Goal: Find contact information: Find contact information

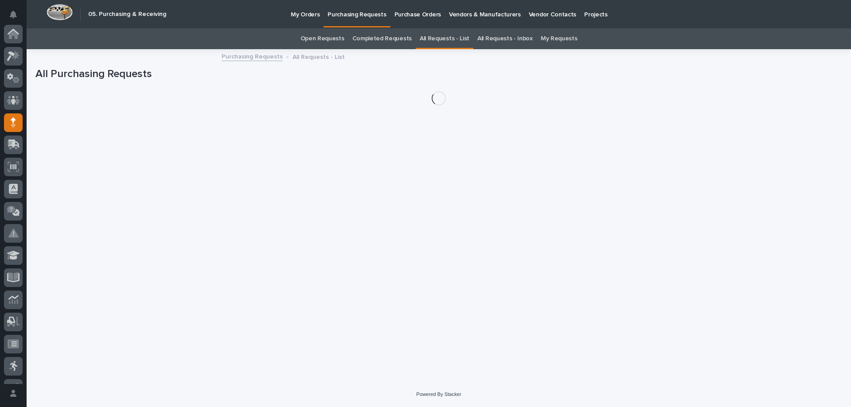
scroll to position [89, 0]
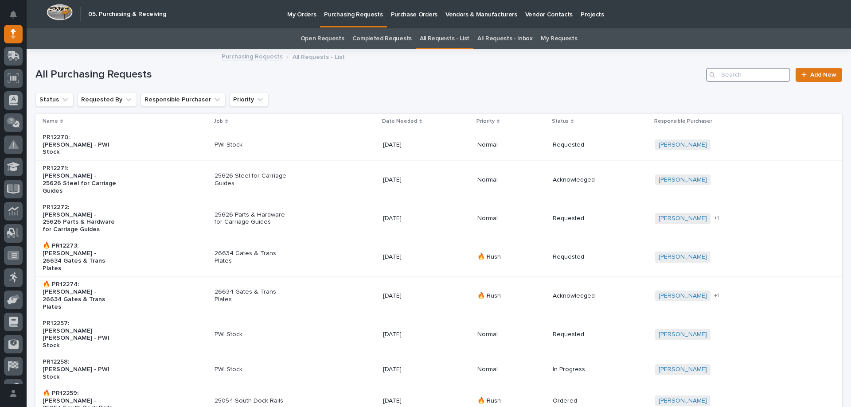
click at [751, 73] on input "Search" at bounding box center [748, 75] width 84 height 14
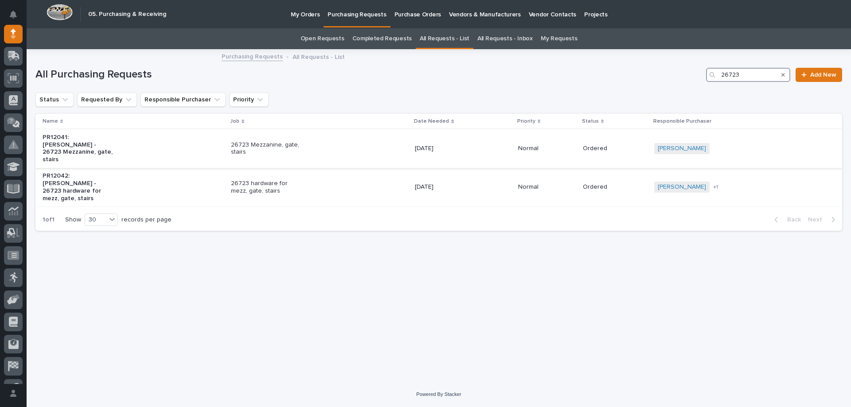
type input "26723"
click at [349, 140] on div "26723 Mezzanine, gate, stairs" at bounding box center [319, 149] width 177 height 22
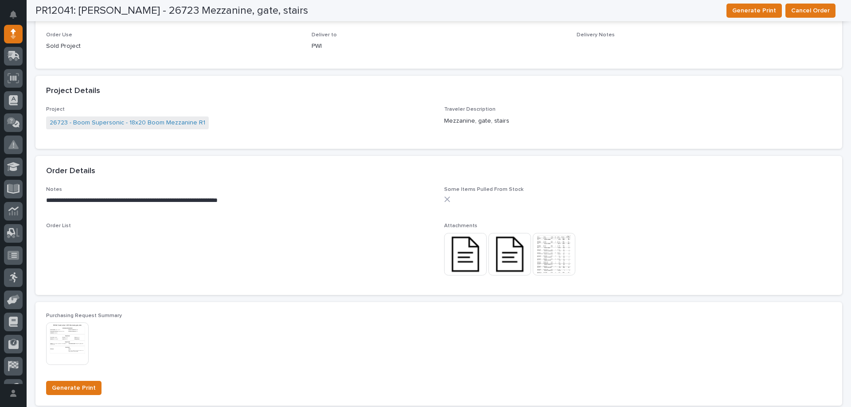
scroll to position [576, 0]
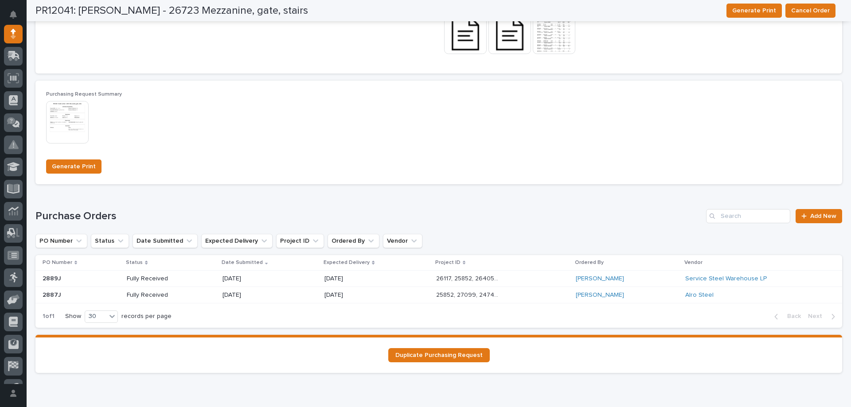
click at [363, 296] on p "09/05/2025" at bounding box center [355, 296] width 63 height 8
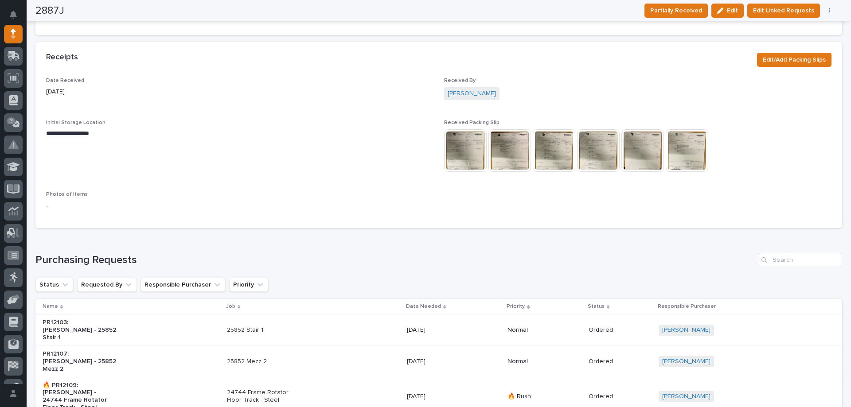
scroll to position [477, 0]
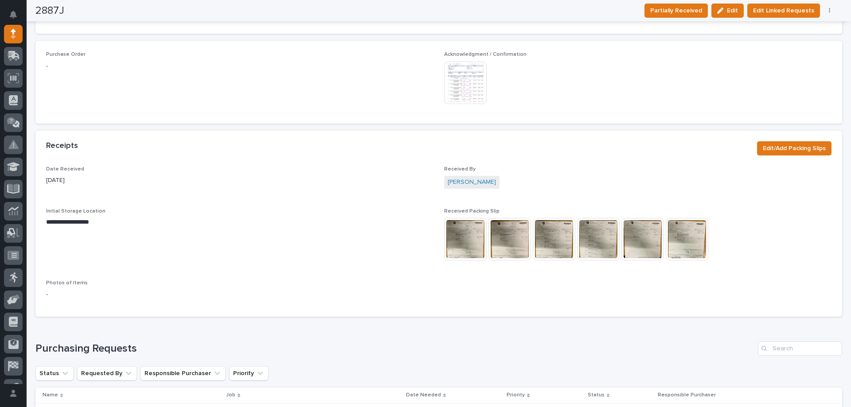
click at [461, 70] on img at bounding box center [465, 83] width 43 height 43
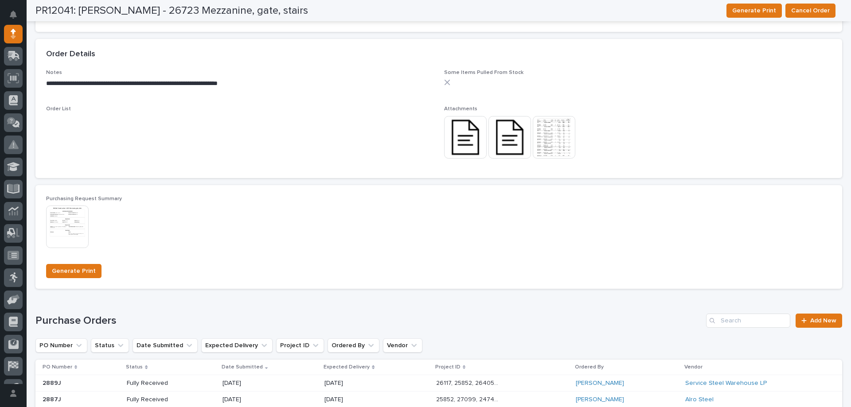
scroll to position [604, 0]
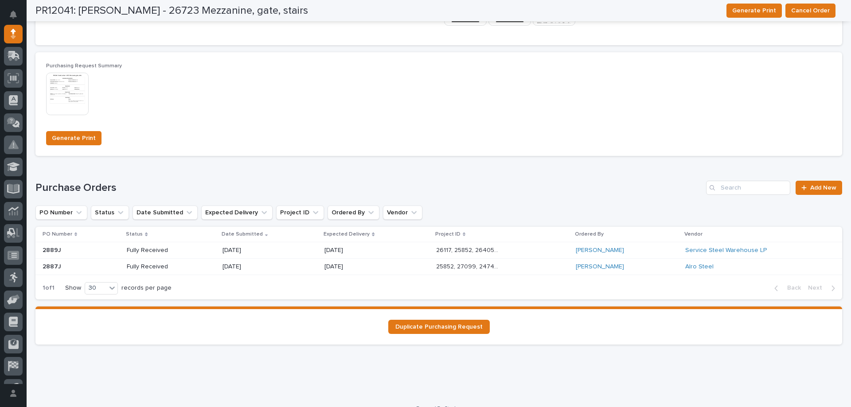
click at [390, 255] on div "09/08/2025" at bounding box center [376, 250] width 105 height 15
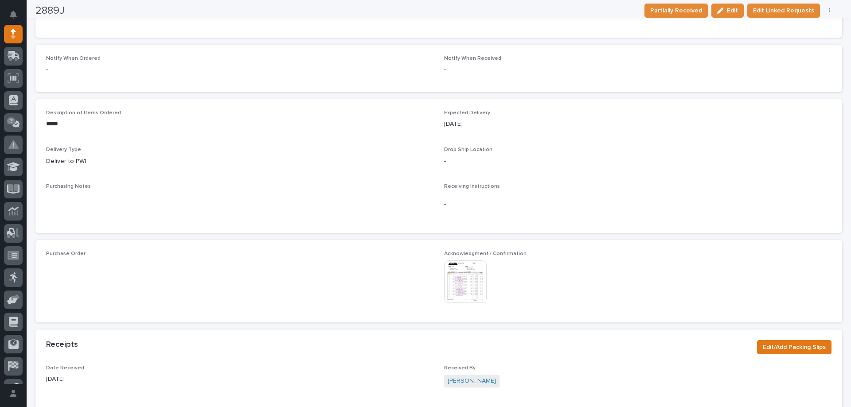
scroll to position [379, 0]
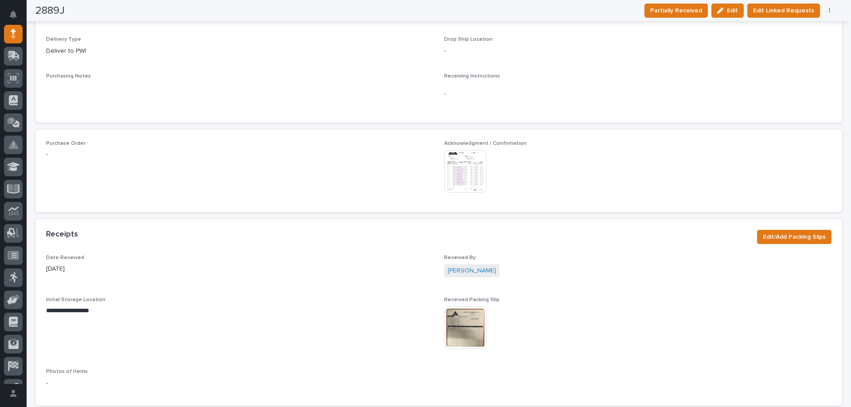
click at [469, 174] on img at bounding box center [465, 171] width 43 height 43
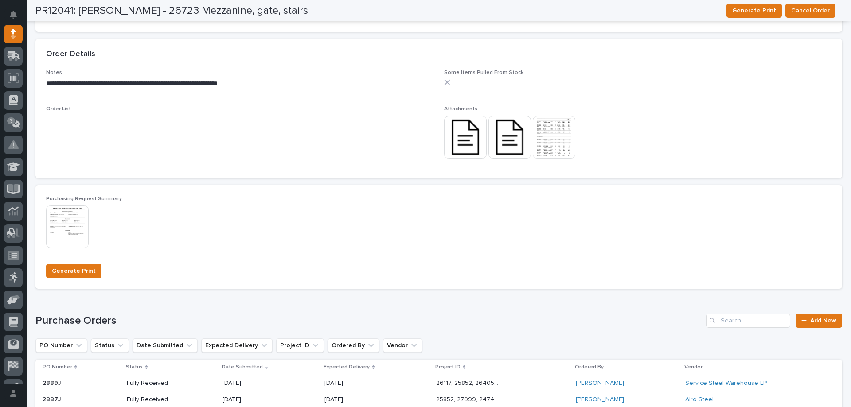
scroll to position [619, 0]
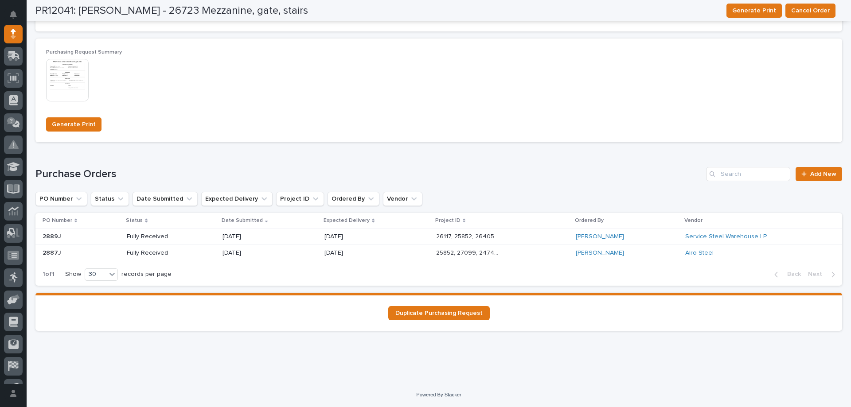
click at [462, 252] on p "25852, 27099, 24744, 26405, 26723" at bounding box center [468, 252] width 65 height 9
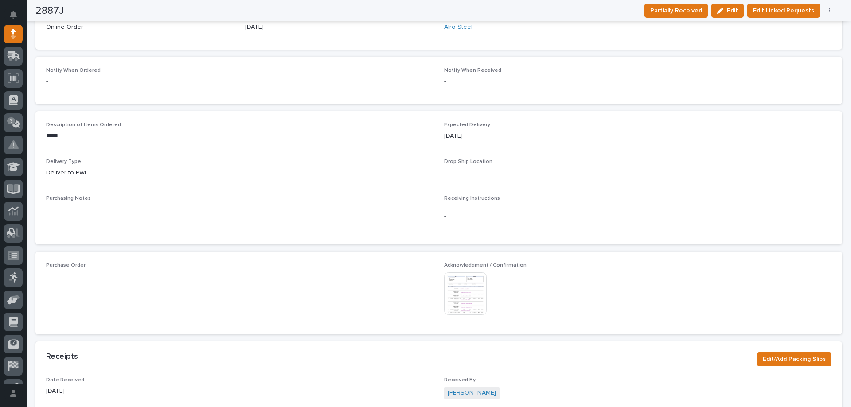
scroll to position [355, 0]
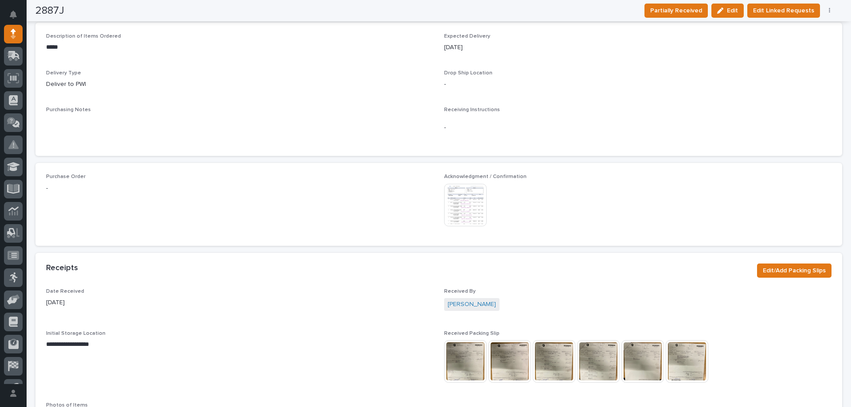
click at [461, 211] on img at bounding box center [465, 205] width 43 height 43
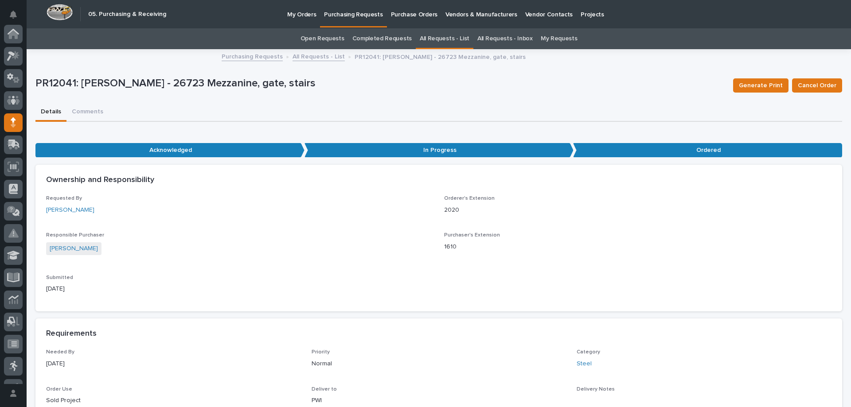
scroll to position [89, 0]
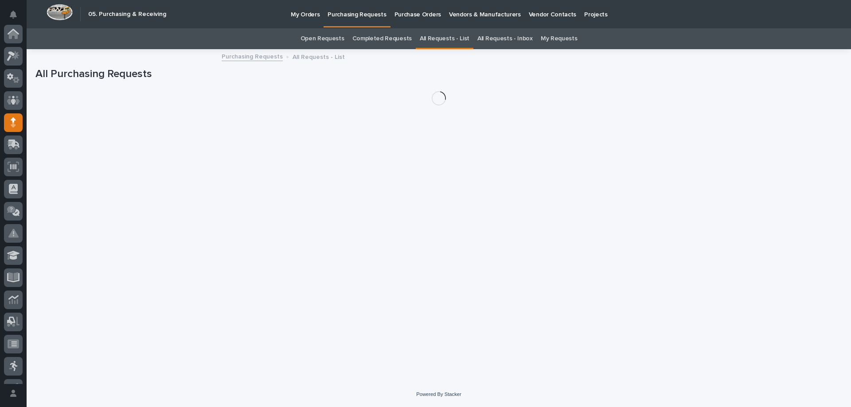
scroll to position [89, 0]
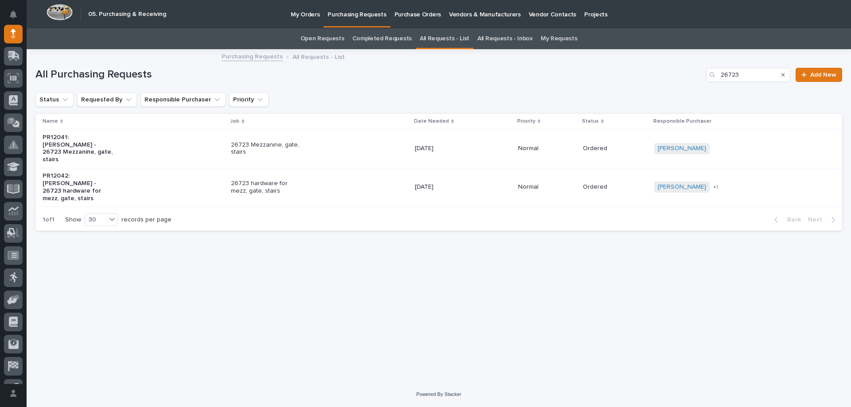
click at [359, 179] on div "26723 hardware for mezz, gate, stairs" at bounding box center [319, 187] width 177 height 22
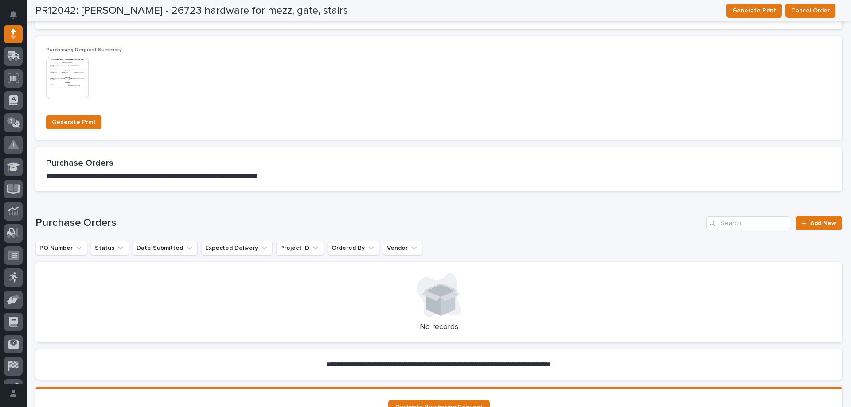
scroll to position [715, 0]
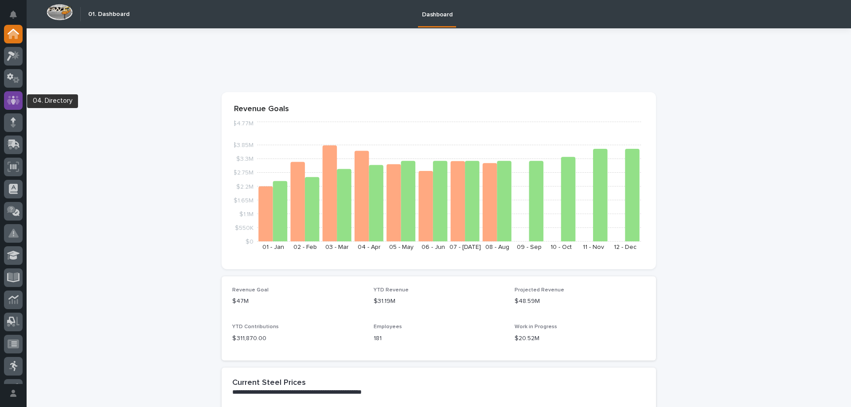
click at [15, 102] on icon at bounding box center [13, 100] width 5 height 9
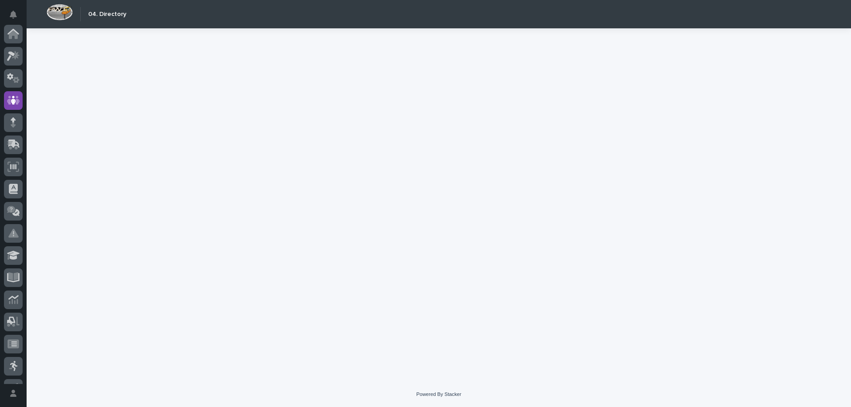
scroll to position [66, 0]
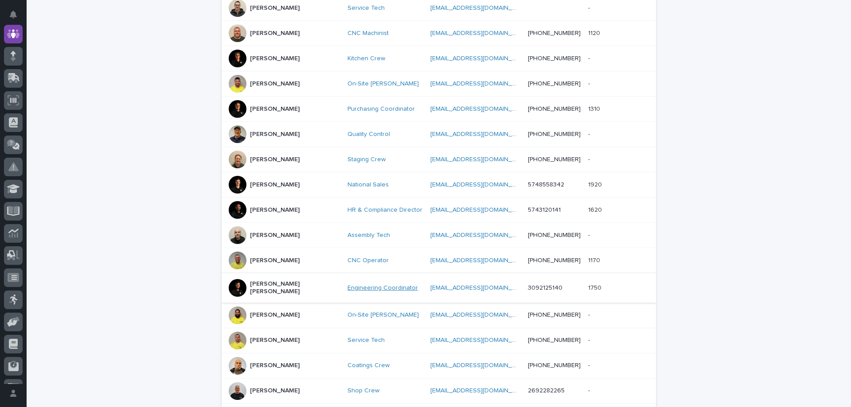
scroll to position [403, 0]
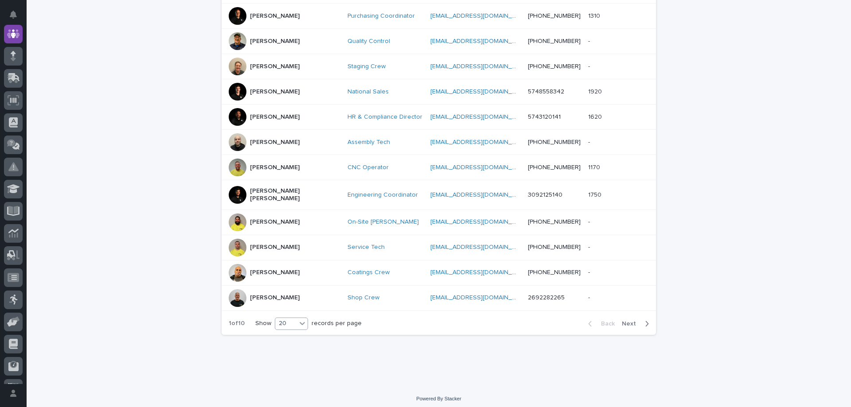
click at [298, 323] on icon at bounding box center [302, 323] width 9 height 9
click at [289, 358] on div "10 20 30" at bounding box center [288, 342] width 33 height 33
click at [288, 354] on div "30" at bounding box center [289, 352] width 32 height 11
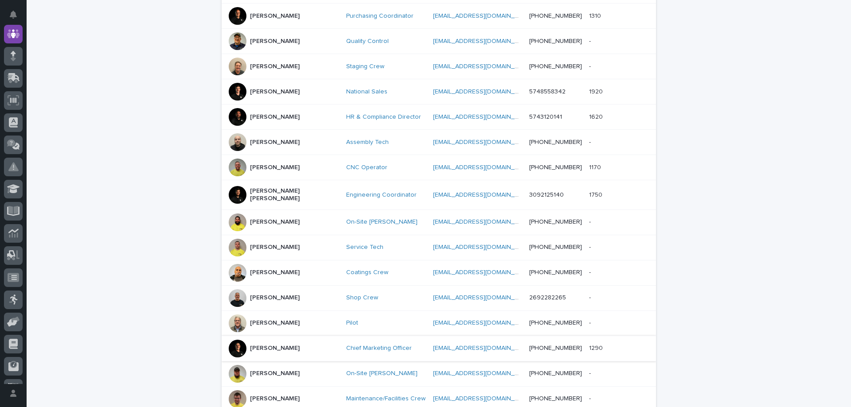
scroll to position [656, 0]
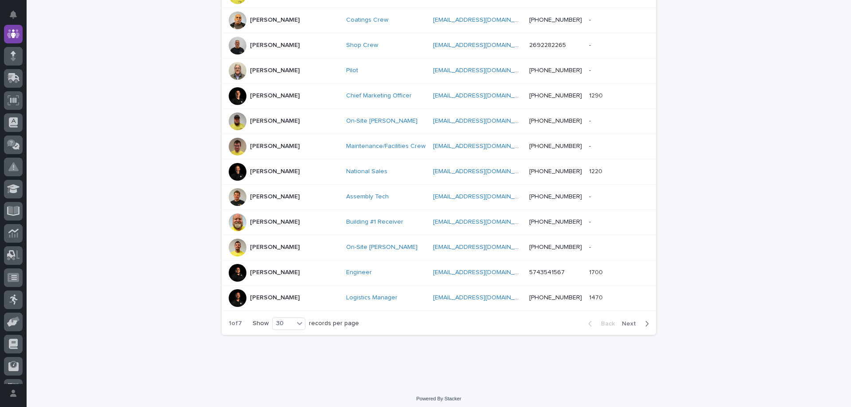
click at [624, 323] on button "Next" at bounding box center [637, 324] width 38 height 8
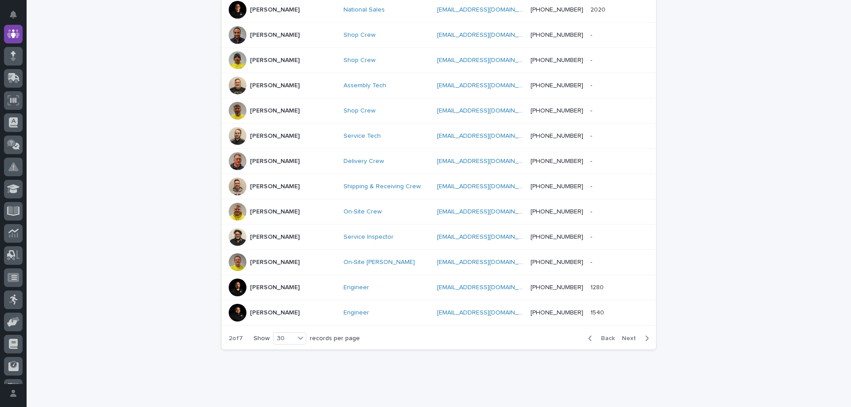
click at [625, 335] on span "Next" at bounding box center [631, 338] width 19 height 6
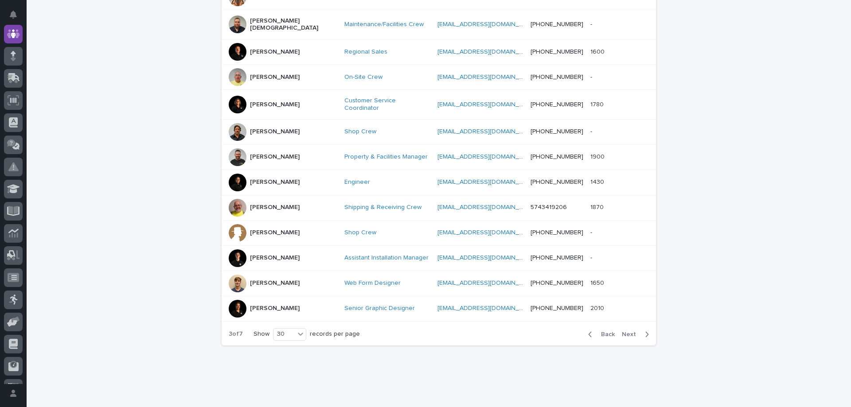
click at [624, 331] on span "Next" at bounding box center [631, 334] width 19 height 6
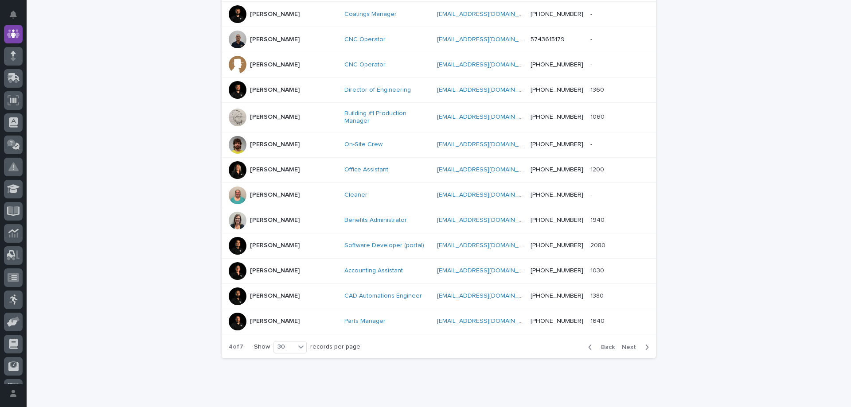
click at [298, 161] on div "[PERSON_NAME]" at bounding box center [283, 170] width 109 height 18
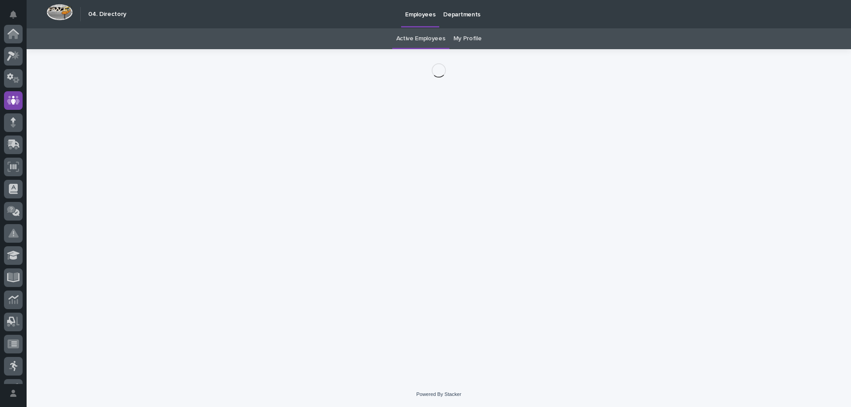
scroll to position [66, 0]
